Goal: Task Accomplishment & Management: Use online tool/utility

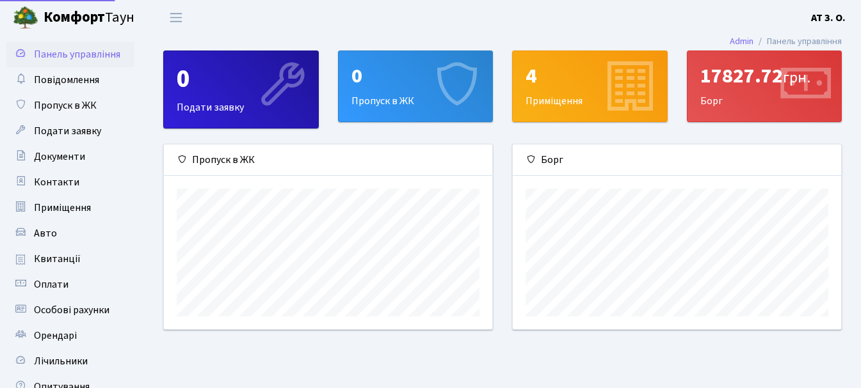
scroll to position [185, 328]
click at [51, 255] on span "Квитанції" at bounding box center [57, 259] width 47 height 14
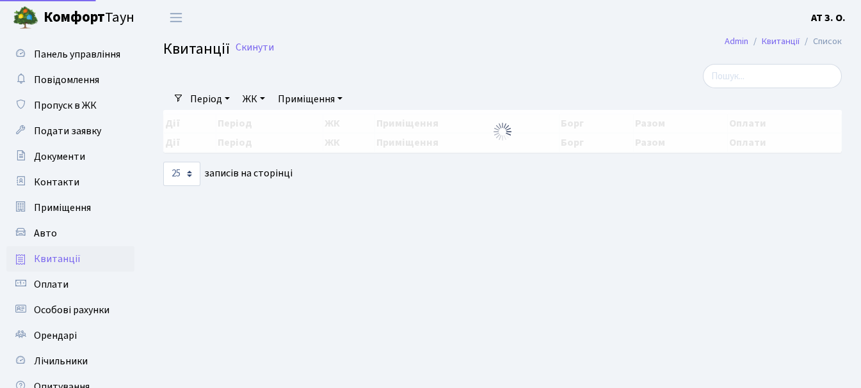
select select "25"
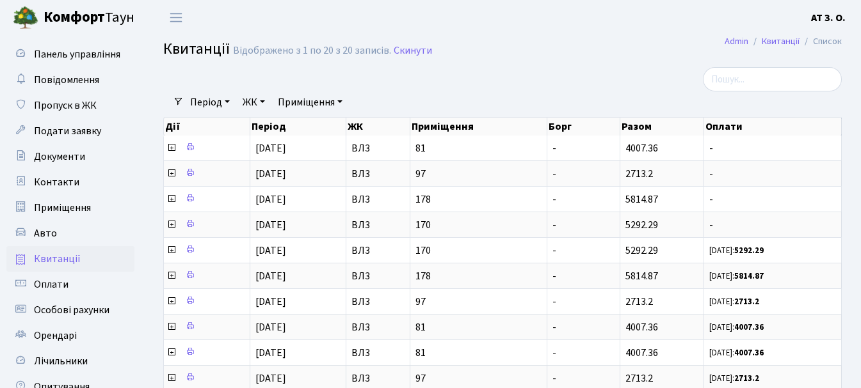
click at [214, 101] on link "Період" at bounding box center [210, 103] width 50 height 22
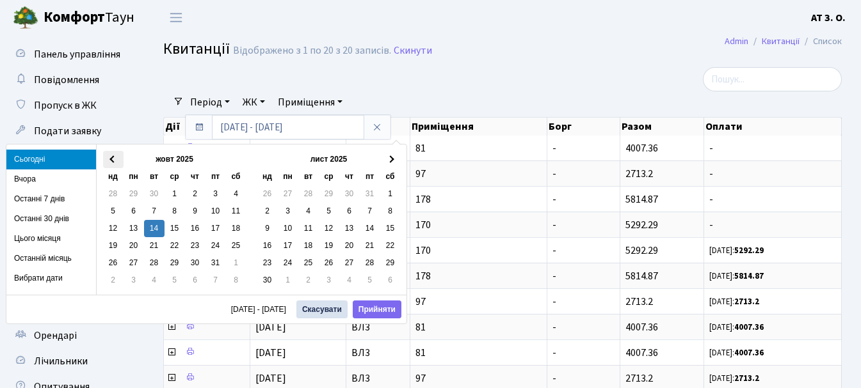
click at [109, 157] on th at bounding box center [113, 159] width 20 height 17
click at [111, 158] on span at bounding box center [112, 159] width 7 height 7
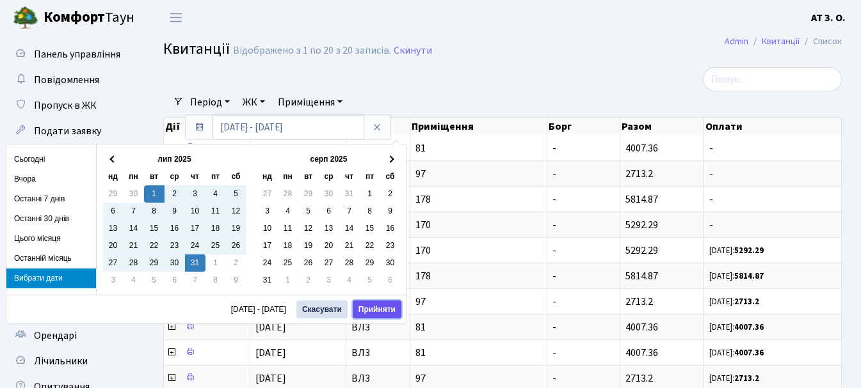
click at [367, 307] on button "Прийняти" at bounding box center [377, 310] width 49 height 18
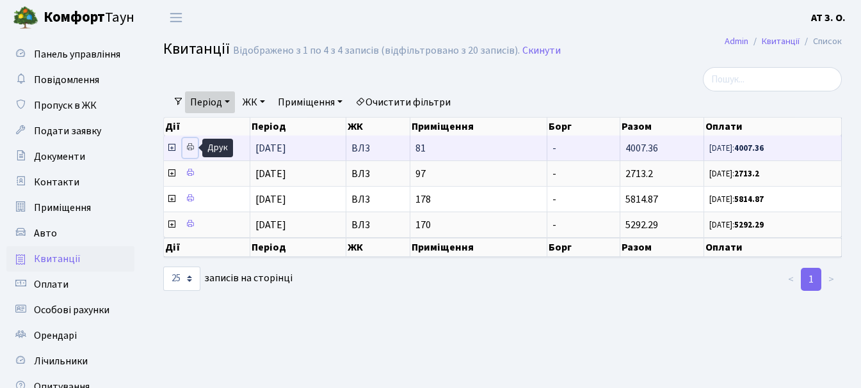
click at [187, 144] on icon at bounding box center [190, 147] width 9 height 9
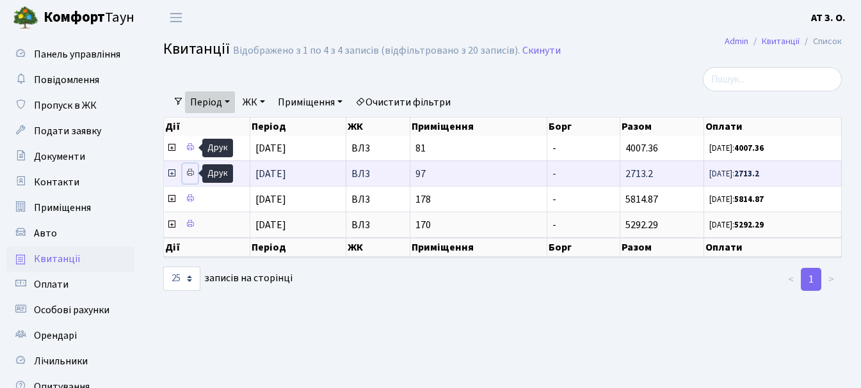
click at [193, 170] on icon at bounding box center [190, 172] width 9 height 9
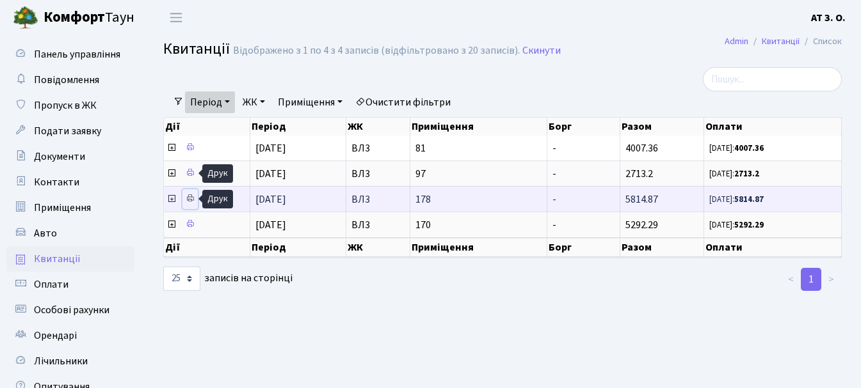
click at [187, 202] on icon at bounding box center [190, 198] width 9 height 9
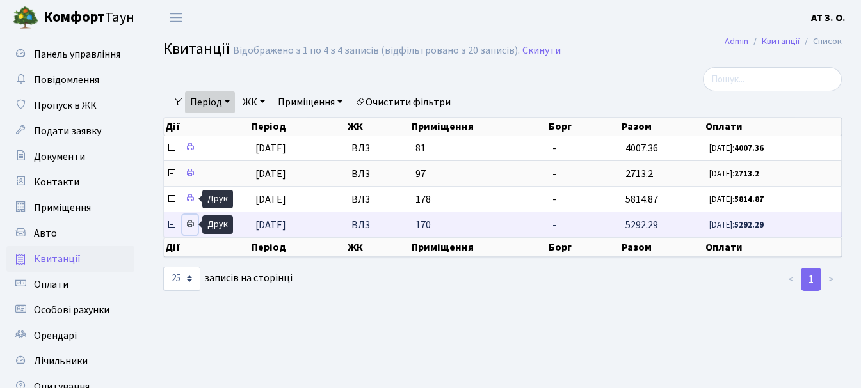
click at [189, 227] on icon at bounding box center [190, 223] width 9 height 9
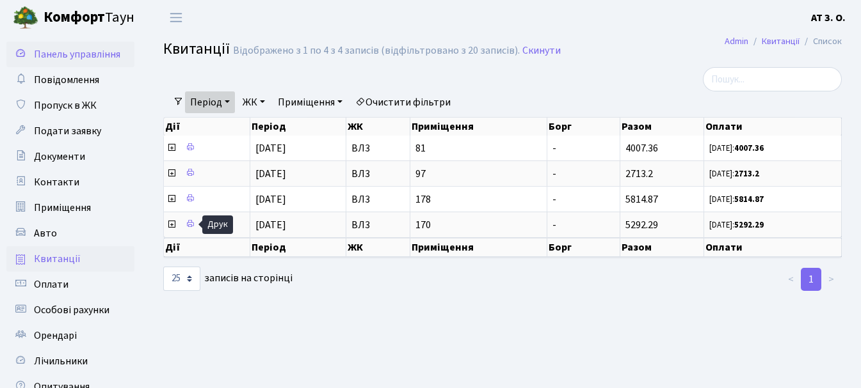
click at [51, 52] on span "Панель управління" at bounding box center [77, 54] width 86 height 14
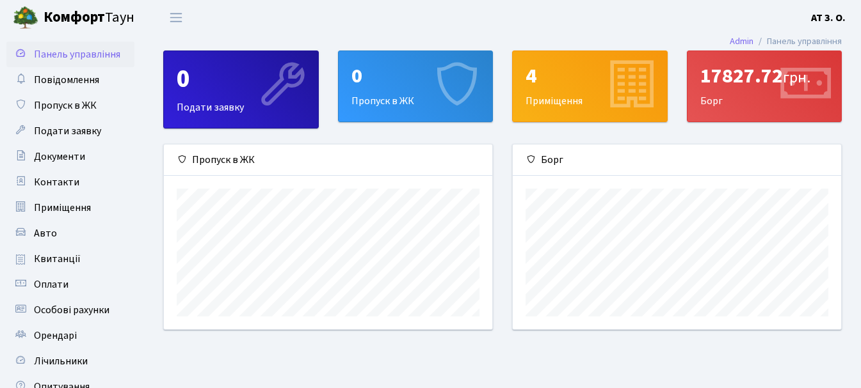
scroll to position [185, 328]
